Goal: Task Accomplishment & Management: Manage account settings

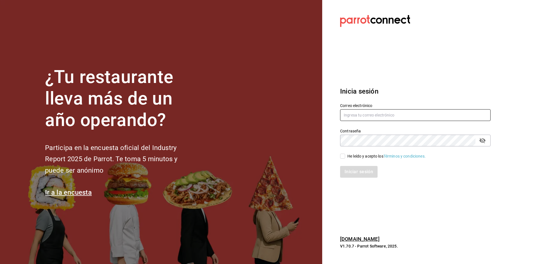
click at [359, 118] on input "text" at bounding box center [415, 115] width 151 height 12
type input "[EMAIL_ADDRESS][DOMAIN_NAME]"
click at [360, 154] on div "He leído y acepto los Términos y condiciones." at bounding box center [387, 157] width 78 height 6
click at [345, 154] on input "He leído y acepto los Términos y condiciones." at bounding box center [342, 156] width 5 height 5
checkbox input "true"
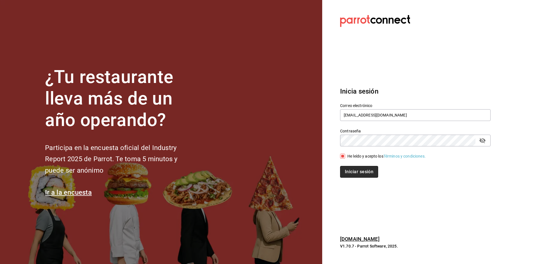
click at [360, 177] on button "Iniciar sesión" at bounding box center [359, 172] width 38 height 12
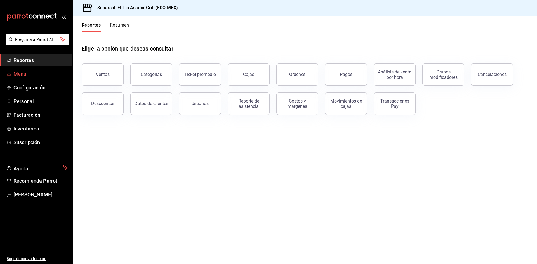
click at [35, 74] on span "Menú" at bounding box center [40, 74] width 55 height 8
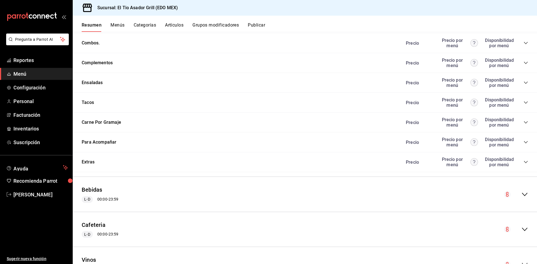
scroll to position [1082, 0]
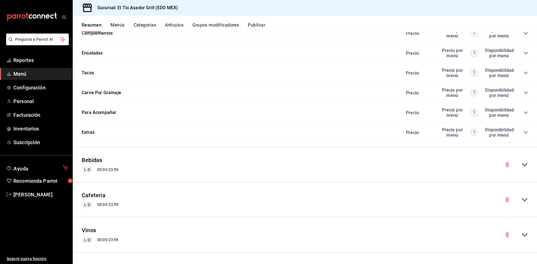
click at [522, 201] on icon "collapse-menu-row" at bounding box center [525, 199] width 6 height 3
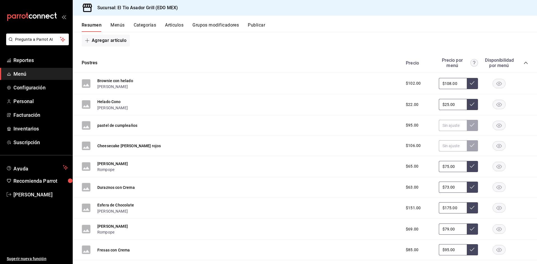
scroll to position [1585, 0]
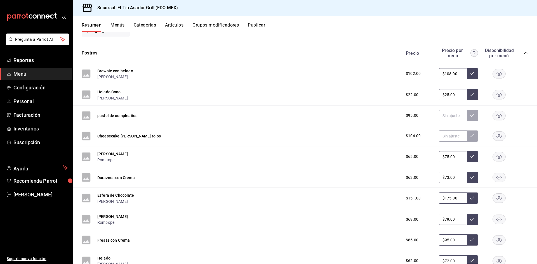
click at [496, 135] on rect "button" at bounding box center [499, 136] width 13 height 9
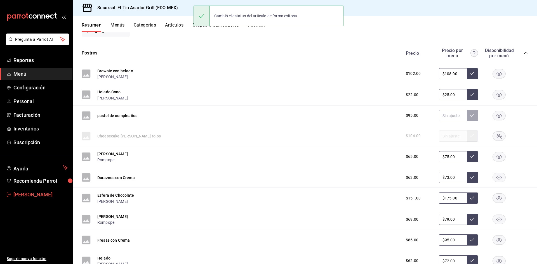
click at [44, 192] on span "Paola Palma" at bounding box center [40, 195] width 55 height 8
